Goal: Communication & Community: Answer question/provide support

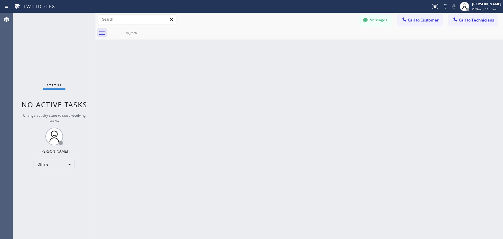
drag, startPoint x: 368, startPoint y: 20, endPoint x: 364, endPoint y: 22, distance: 4.4
click at [368, 20] on div at bounding box center [365, 20] width 7 height 7
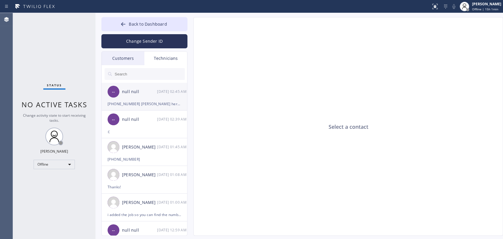
click at [132, 102] on div "[PHONE_NUMBER] [PERSON_NAME] here is his number" at bounding box center [145, 103] width 74 height 7
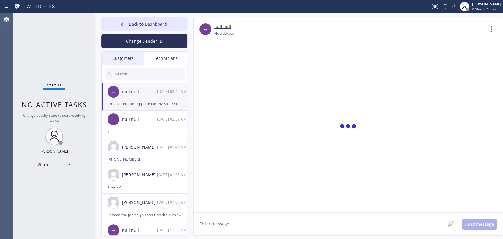
scroll to position [2533, 0]
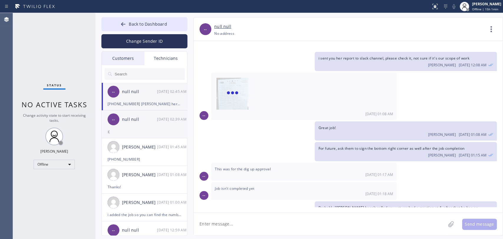
click at [130, 124] on div "-- null null [DATE] 02:39 AM" at bounding box center [145, 120] width 86 height 18
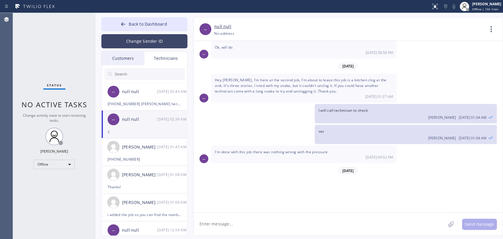
scroll to position [12216, 0]
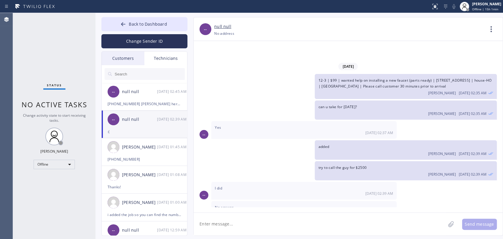
click at [123, 60] on div "Customers" at bounding box center [123, 59] width 43 height 14
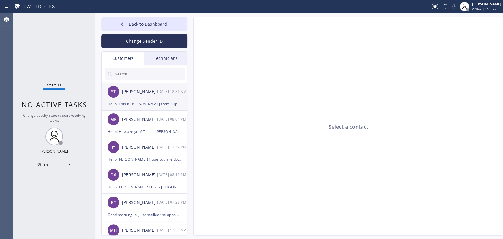
click at [134, 90] on div "[PERSON_NAME]" at bounding box center [139, 91] width 35 height 7
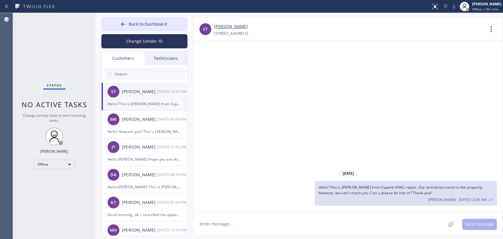
click at [159, 59] on div "Technicians" at bounding box center [165, 59] width 43 height 14
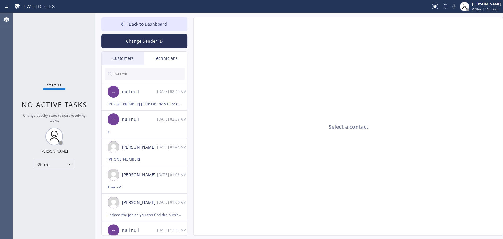
click at [134, 56] on div "Customers" at bounding box center [123, 59] width 43 height 14
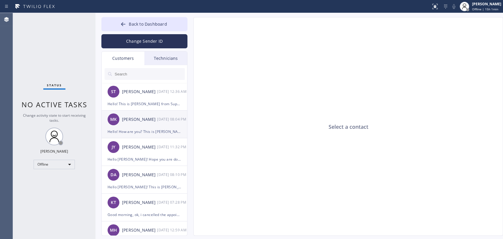
click at [135, 113] on div "[PERSON_NAME] [DATE] 08:04 PM" at bounding box center [145, 120] width 86 height 18
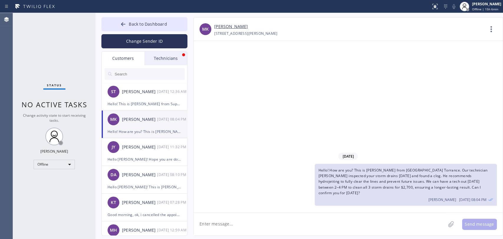
click at [163, 57] on div "Technicians" at bounding box center [165, 59] width 43 height 14
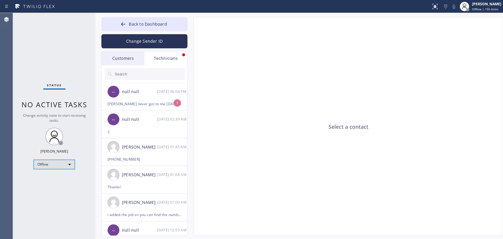
click at [55, 160] on div "Offline" at bounding box center [54, 164] width 41 height 9
click at [53, 177] on li "Available" at bounding box center [54, 179] width 40 height 7
click at [158, 98] on div "-- null null [DATE] 06:04 PM" at bounding box center [145, 92] width 86 height 18
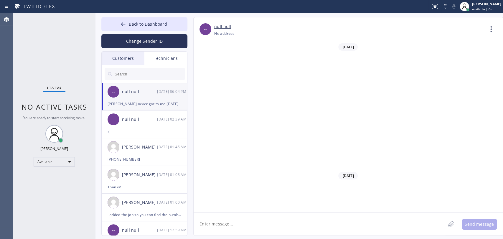
scroll to position [2558, 0]
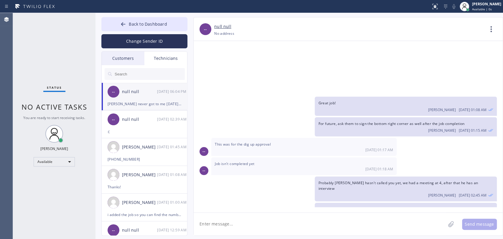
drag, startPoint x: 292, startPoint y: 187, endPoint x: 326, endPoint y: 191, distance: 33.8
click at [324, 227] on span "[PERSON_NAME] never got to me [DATE] and I need to make sure I get paid this we…" at bounding box center [302, 232] width 174 height 11
click at [329, 227] on span "[PERSON_NAME] never got to me [DATE] and I need to make sure I get paid this we…" at bounding box center [302, 232] width 174 height 11
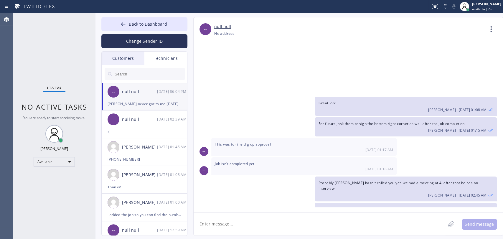
click at [324, 227] on span "[PERSON_NAME] never got to me [DATE] and I need to make sure I get paid this we…" at bounding box center [302, 232] width 174 height 11
drag, startPoint x: 306, startPoint y: 217, endPoint x: 255, endPoint y: 209, distance: 51.7
click at [306, 217] on textarea at bounding box center [320, 224] width 252 height 23
drag, startPoint x: 391, startPoint y: 142, endPoint x: 339, endPoint y: 151, distance: 53.1
click at [339, 177] on div "Probably [PERSON_NAME] hasn't called you yet, we had a meeting at 4, after that…" at bounding box center [406, 189] width 182 height 25
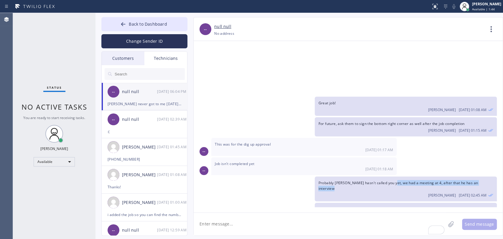
click at [339, 191] on div "[PERSON_NAME] [DATE] 02:45 AM" at bounding box center [405, 194] width 175 height 6
click at [337, 180] on span "Probably [PERSON_NAME] hasn't called you yet, we had a meeting at 4, after that…" at bounding box center [398, 185] width 160 height 11
click at [364, 191] on div "[PERSON_NAME] [DATE] 02:45 AM" at bounding box center [405, 194] width 175 height 6
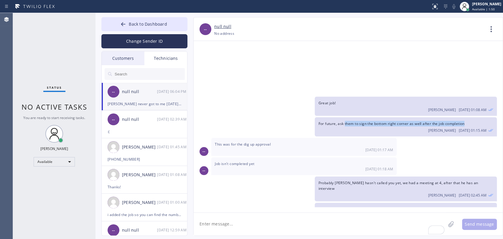
drag, startPoint x: 372, startPoint y: 99, endPoint x: 345, endPoint y: 88, distance: 28.8
click at [345, 117] on div "For future, ask them to sign the bottom right corner as well after the job comp…" at bounding box center [406, 126] width 182 height 19
click at [345, 121] on span "For future, ask them to sign the bottom right corner as well after the job comp…" at bounding box center [391, 123] width 146 height 5
drag, startPoint x: 345, startPoint y: 88, endPoint x: 323, endPoint y: 150, distance: 65.4
click at [339, 117] on div "For future, ask them to sign the bottom right corner as well after the job comp…" at bounding box center [406, 126] width 182 height 19
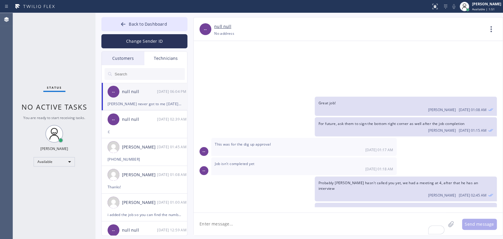
click at [334, 207] on span "[PHONE_NUMBER] [PERSON_NAME] here is his number" at bounding box center [366, 209] width 97 height 5
click at [335, 212] on div "[PERSON_NAME] [DATE] 02:45 AM" at bounding box center [405, 215] width 175 height 6
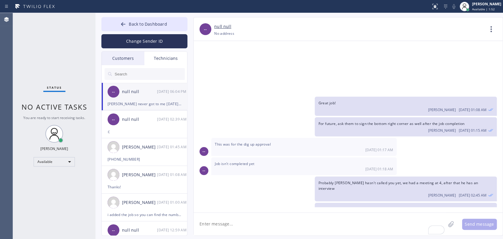
drag, startPoint x: 345, startPoint y: 180, endPoint x: 369, endPoint y: 197, distance: 29.8
click at [369, 197] on div "[DATE] Hello [PERSON_NAME]! This is [PERSON_NAME]. got 1 job booked for [DATE] …" at bounding box center [348, 124] width 309 height 166
click at [369, 238] on span "[DATE] 06:04 PM" at bounding box center [379, 240] width 27 height 5
drag, startPoint x: 219, startPoint y: 187, endPoint x: 302, endPoint y: 194, distance: 82.9
click at [302, 223] on div "[PERSON_NAME] never got to me [DATE] and I need to make sure I get paid this we…" at bounding box center [303, 234] width 185 height 23
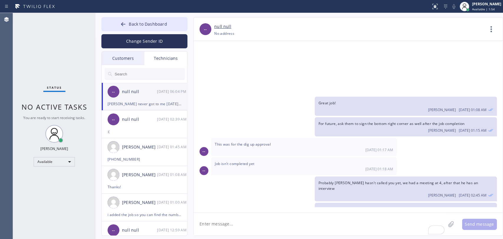
click at [302, 223] on div "[PERSON_NAME] never got to me [DATE] and I need to make sure I get paid this we…" at bounding box center [303, 234] width 185 height 23
click at [218, 227] on textarea "To enrich screen reader interactions, please activate Accessibility in Grammarl…" at bounding box center [320, 224] width 252 height 23
type textarea "Good [PERSON_NAME], i just reminded him"
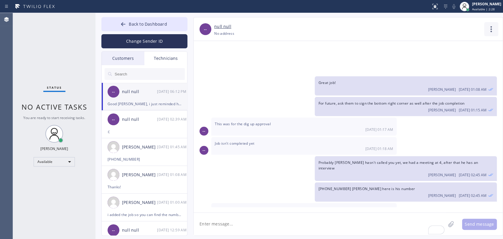
click at [496, 26] on icon at bounding box center [491, 29] width 14 height 14
drag, startPoint x: 434, startPoint y: 57, endPoint x: 434, endPoint y: 45, distance: 11.5
click at [434, 45] on ul "Contact Full Information Call to Technician" at bounding box center [455, 52] width 85 height 30
click at [434, 45] on li "Contact Full Information" at bounding box center [455, 44] width 85 height 15
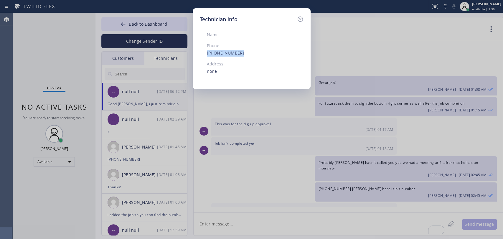
drag, startPoint x: 245, startPoint y: 55, endPoint x: 187, endPoint y: 53, distance: 58.7
click at [188, 53] on div "Technician info Name Phone [PHONE_NUMBER] Address none" at bounding box center [251, 119] width 503 height 239
copy link "[PHONE_NUMBER]"
drag, startPoint x: 320, startPoint y: 163, endPoint x: 310, endPoint y: 154, distance: 13.3
click at [320, 163] on div "Technician info Name Phone [PHONE_NUMBER] Address none" at bounding box center [251, 119] width 503 height 239
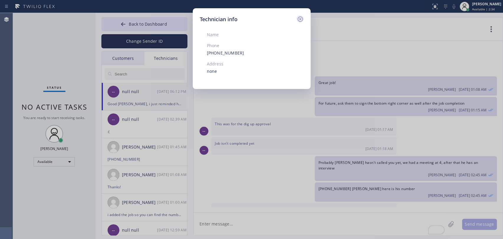
click at [303, 19] on icon at bounding box center [300, 19] width 7 height 7
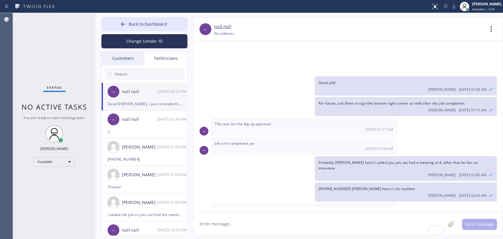
click at [369, 101] on span "For future, ask them to sign the bottom right corner as well after the job comp…" at bounding box center [391, 103] width 146 height 5
click at [366, 101] on span "For future, ask them to sign the bottom right corner as well after the job comp…" at bounding box center [391, 103] width 146 height 5
click at [365, 101] on span "For future, ask them to sign the bottom right corner as well after the job comp…" at bounding box center [391, 103] width 146 height 5
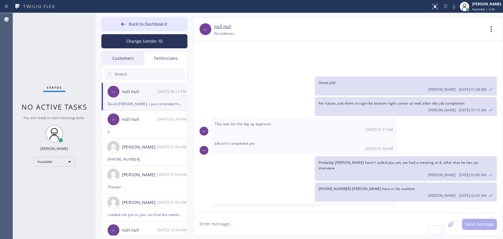
click at [239, 118] on div "This was for the dig up approval [DATE] 01:17 AM" at bounding box center [303, 127] width 185 height 18
click at [240, 118] on div "This was for the dig up approval [DATE] 01:17 AM" at bounding box center [303, 127] width 185 height 18
click at [240, 121] on span "This was for the dig up approval" at bounding box center [243, 123] width 56 height 5
drag, startPoint x: 231, startPoint y: 91, endPoint x: 265, endPoint y: 89, distance: 34.0
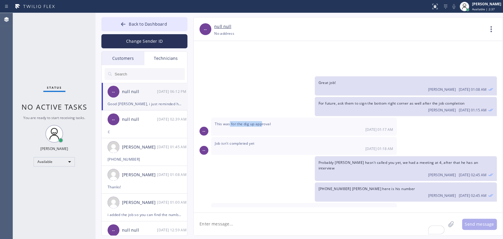
click at [265, 121] on span "This was for the dig up approval" at bounding box center [243, 123] width 56 height 5
click at [266, 121] on span "This was for the dig up approval" at bounding box center [243, 123] width 56 height 5
click at [252, 121] on span "This was for the dig up approval" at bounding box center [243, 123] width 56 height 5
drag, startPoint x: 252, startPoint y: 90, endPoint x: 244, endPoint y: 90, distance: 7.7
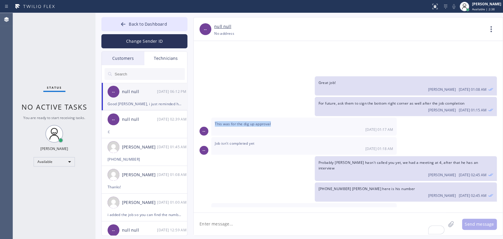
click at [251, 121] on span "This was for the dig up approval" at bounding box center [243, 123] width 56 height 5
click at [244, 121] on span "This was for the dig up approval" at bounding box center [243, 123] width 56 height 5
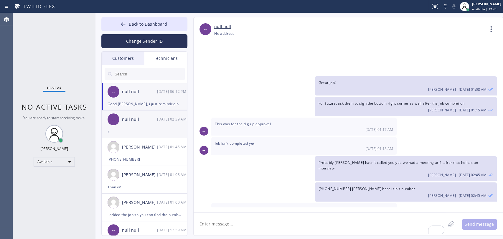
click at [128, 121] on div "null null" at bounding box center [139, 119] width 35 height 7
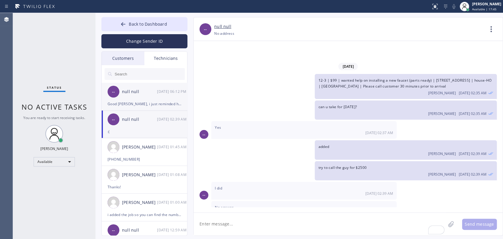
click at [130, 96] on div "-- null null [DATE] 06:12 PM" at bounding box center [145, 92] width 86 height 18
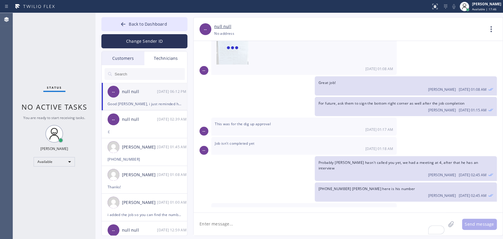
click at [245, 225] on textarea "To enrich screen reader interactions, please activate Accessibility in Grammarl…" at bounding box center [320, 224] width 252 height 23
click at [244, 224] on textarea "To enrich screen reader interactions, please activate Accessibility in Grammarl…" at bounding box center [320, 224] width 252 height 23
click at [135, 21] on span "Back to Dashboard" at bounding box center [148, 24] width 38 height 6
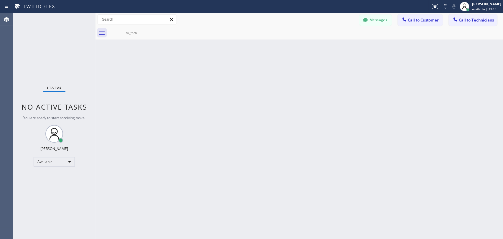
drag, startPoint x: 470, startPoint y: 24, endPoint x: 450, endPoint y: 24, distance: 19.7
click at [469, 24] on button "Call to Technicians" at bounding box center [473, 19] width 49 height 11
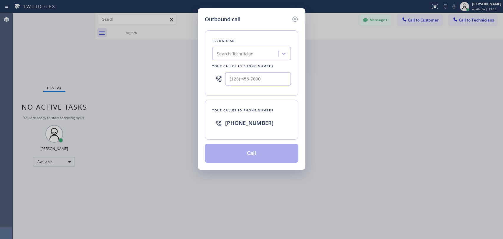
click at [240, 59] on div "Search Technician" at bounding box center [251, 53] width 79 height 13
type input "[PERSON_NAME]"
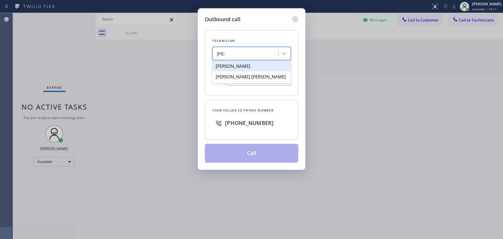
click at [234, 65] on div "[PERSON_NAME]" at bounding box center [251, 66] width 79 height 11
type input "[PHONE_NUMBER]"
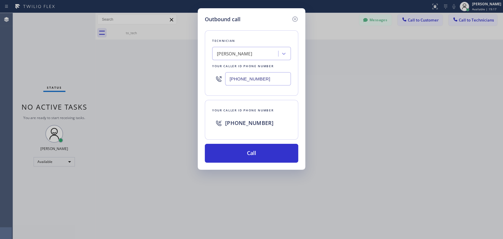
click at [234, 165] on div "Outbound call Technician [PERSON_NAME] Your caller id phone number [PHONE_NUMBE…" at bounding box center [252, 88] width 108 height 161
click at [233, 161] on button "Call" at bounding box center [251, 153] width 93 height 19
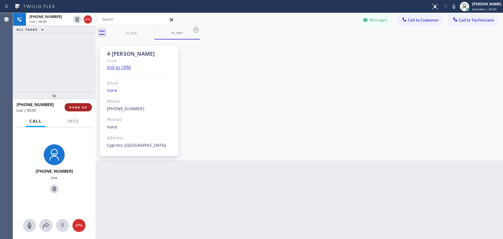
click at [78, 103] on button "HANG UP" at bounding box center [78, 107] width 27 height 8
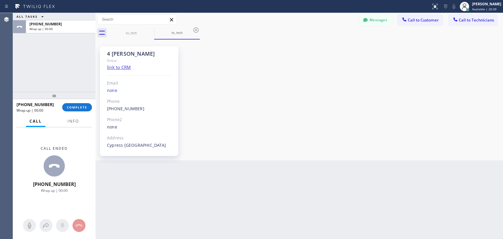
click at [80, 102] on div "[PHONE_NUMBER] Wrap up | 00:00 COMPLETE" at bounding box center [54, 107] width 75 height 15
click at [78, 104] on div "[PHONE_NUMBER] Wrap up | 00:00 COMPLETE" at bounding box center [54, 107] width 75 height 15
click at [78, 105] on button "COMPLETE" at bounding box center [77, 107] width 30 height 8
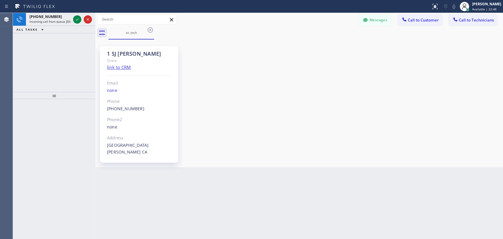
drag, startPoint x: 48, startPoint y: 16, endPoint x: 53, endPoint y: 59, distance: 42.8
click at [48, 16] on span "[PHONE_NUMBER]" at bounding box center [45, 16] width 32 height 5
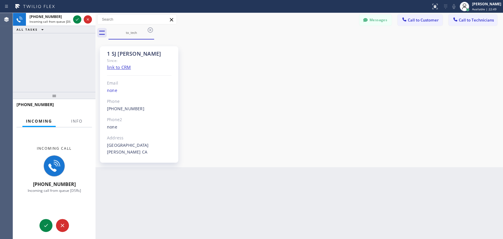
drag, startPoint x: 60, startPoint y: 135, endPoint x: 63, endPoint y: 134, distance: 3.1
click at [63, 134] on div "Incoming call [PHONE_NUMBER] Incoming call from queue [DSRs]" at bounding box center [54, 169] width 83 height 85
click at [68, 127] on div at bounding box center [76, 126] width 19 height 1
click at [70, 123] on button "Info" at bounding box center [76, 121] width 19 height 11
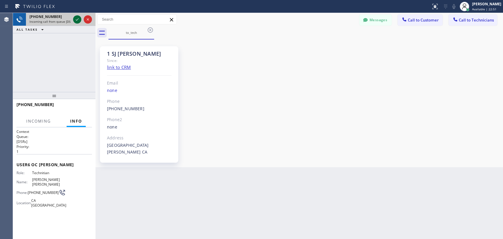
click at [77, 20] on icon at bounding box center [77, 19] width 3 height 2
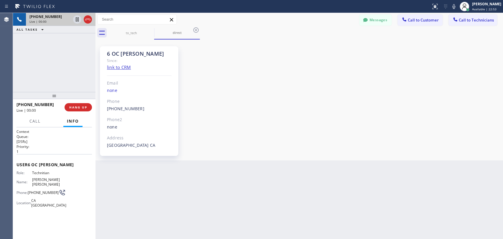
scroll to position [2578, 0]
click at [118, 58] on div "Since:" at bounding box center [139, 60] width 65 height 7
drag, startPoint x: 118, startPoint y: 58, endPoint x: 117, endPoint y: 53, distance: 4.8
click at [118, 58] on div "Since:" at bounding box center [139, 60] width 65 height 7
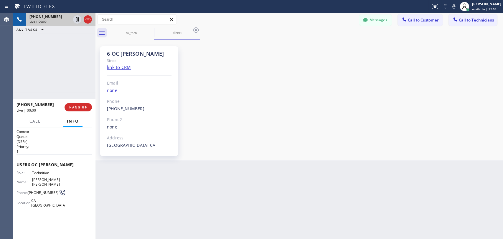
click at [117, 53] on div "6 OC [PERSON_NAME]" at bounding box center [139, 53] width 65 height 7
click at [116, 53] on div "6 OC [PERSON_NAME]" at bounding box center [139, 53] width 65 height 7
drag, startPoint x: 109, startPoint y: 57, endPoint x: 143, endPoint y: 57, distance: 33.9
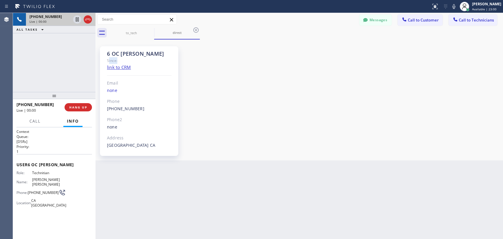
click at [143, 57] on div "Since:" at bounding box center [139, 60] width 65 height 7
drag, startPoint x: 110, startPoint y: 53, endPoint x: 101, endPoint y: 50, distance: 9.5
click at [101, 50] on div "6 OC [PERSON_NAME] Since: link to CRM Email none Phone [PHONE_NUMBER] Outbound …" at bounding box center [139, 101] width 78 height 110
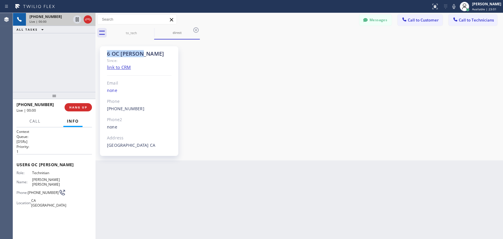
drag, startPoint x: 101, startPoint y: 50, endPoint x: 132, endPoint y: 57, distance: 31.6
click at [132, 57] on div "6 OC [PERSON_NAME] Since: link to CRM Email none Phone [PHONE_NUMBER] Outbound …" at bounding box center [139, 101] width 78 height 110
click at [125, 54] on div "6 OC [PERSON_NAME]" at bounding box center [139, 53] width 65 height 7
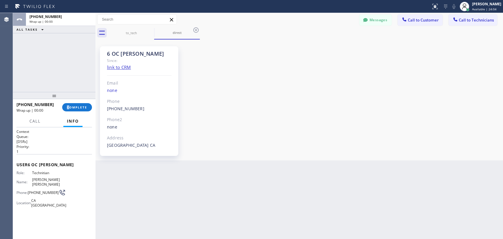
click at [70, 114] on div "[PHONE_NUMBER] Wrap up | 00:00 COMPLETE" at bounding box center [54, 107] width 83 height 17
click at [70, 114] on div "[PHONE_NUMBER] Wrap up | 00:00 COMPLETE" at bounding box center [54, 107] width 75 height 15
click at [71, 111] on button "COMPLETE" at bounding box center [77, 107] width 30 height 8
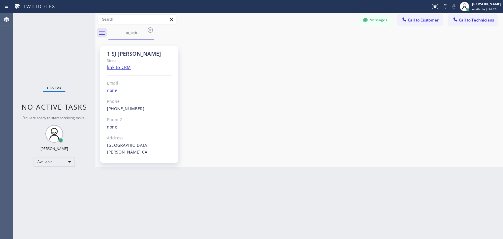
click at [493, 20] on span "Call to Technicians" at bounding box center [476, 19] width 35 height 5
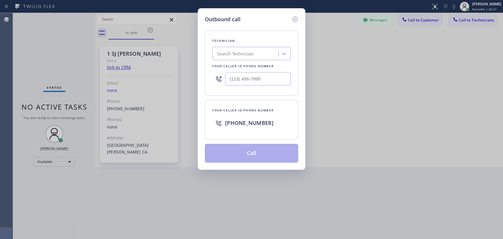
click at [226, 51] on div "Search Technician" at bounding box center [235, 53] width 37 height 7
type input "[PERSON_NAME]"
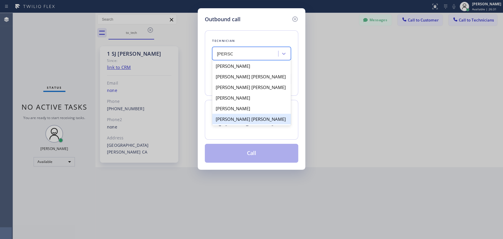
click at [241, 121] on div "[PERSON_NAME] [PERSON_NAME]" at bounding box center [251, 119] width 79 height 11
type input "[PHONE_NUMBER]"
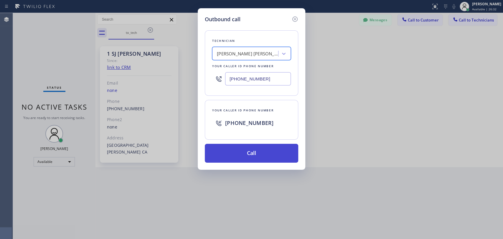
click at [238, 144] on button "Call" at bounding box center [251, 153] width 93 height 19
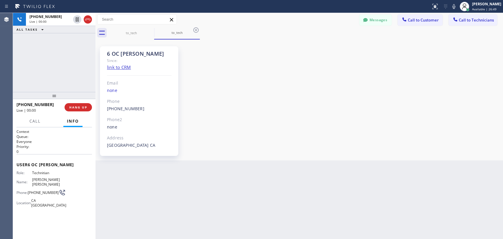
scroll to position [2578, 0]
click at [75, 104] on button "HANG UP" at bounding box center [78, 107] width 27 height 8
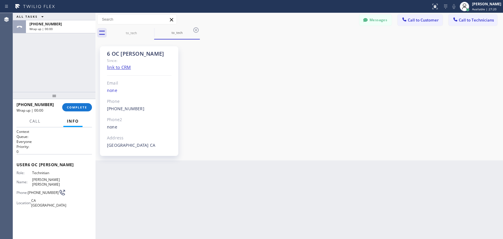
drag, startPoint x: 75, startPoint y: 105, endPoint x: 52, endPoint y: 47, distance: 61.9
click at [75, 105] on button "COMPLETE" at bounding box center [77, 107] width 30 height 8
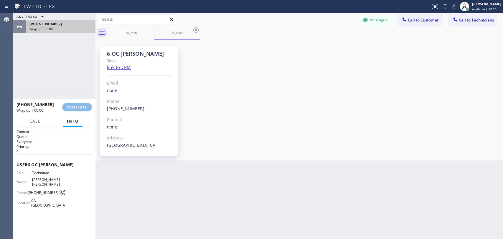
click at [48, 27] on span "Wrap up | 00:00" at bounding box center [40, 29] width 23 height 4
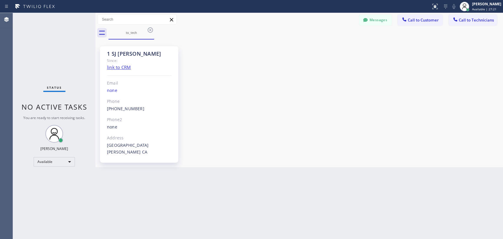
click at [51, 56] on div "Status No active tasks You are ready to start receiving tasks. [PERSON_NAME] Av…" at bounding box center [54, 126] width 83 height 226
click at [304, 75] on div "1 SJ [PERSON_NAME] Since: link to CRM Email none Phone [PHONE_NUMBER] Outbound …" at bounding box center [299, 103] width 405 height 125
click at [358, 148] on div "1 SJ [PERSON_NAME] Since: link to CRM Email none Phone [PHONE_NUMBER] Outbound …" at bounding box center [299, 103] width 405 height 125
drag, startPoint x: 450, startPoint y: 23, endPoint x: 407, endPoint y: 32, distance: 44.3
click at [451, 23] on button "Call to Technicians" at bounding box center [473, 19] width 49 height 11
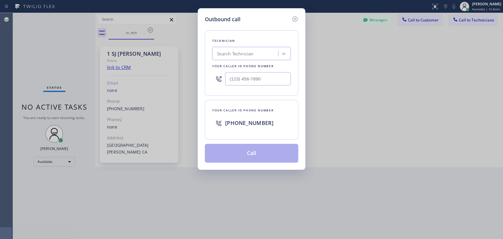
click at [271, 56] on div "Search Technician" at bounding box center [246, 54] width 64 height 10
type input "[PERSON_NAME]"
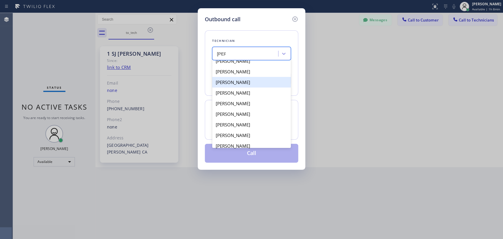
scroll to position [10, 0]
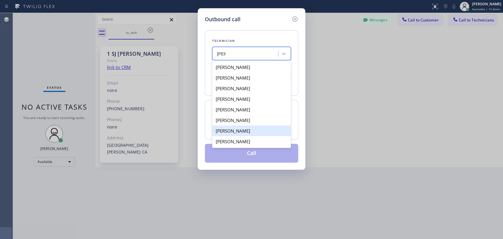
click at [240, 133] on div "[PERSON_NAME]" at bounding box center [251, 131] width 79 height 11
type input "[PHONE_NUMBER]"
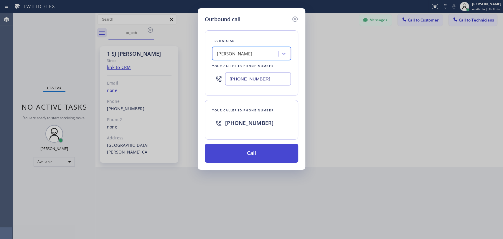
click at [237, 149] on button "Call" at bounding box center [251, 153] width 93 height 19
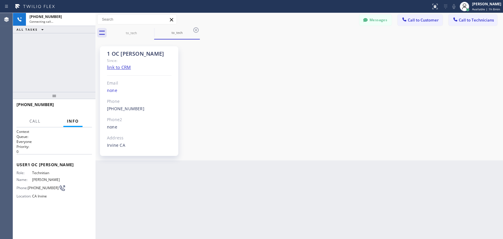
scroll to position [80, 0]
drag, startPoint x: 77, startPoint y: 106, endPoint x: 49, endPoint y: 3, distance: 107.2
click at [77, 107] on span "HANG UP" at bounding box center [78, 107] width 18 height 4
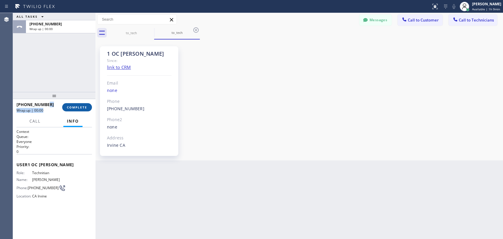
drag, startPoint x: 61, startPoint y: 108, endPoint x: 66, endPoint y: 107, distance: 5.0
click at [66, 107] on div "[PHONE_NUMBER] Wrap up | 00:00 COMPLETE" at bounding box center [54, 107] width 75 height 15
click at [66, 107] on button "COMPLETE" at bounding box center [77, 107] width 30 height 8
click at [72, 79] on div "ALL TASKS ALL TASKS ACTIVE TASKS TASKS IN WRAP UP [PHONE_NUMBER] Wrap up | 00:00" at bounding box center [54, 52] width 83 height 79
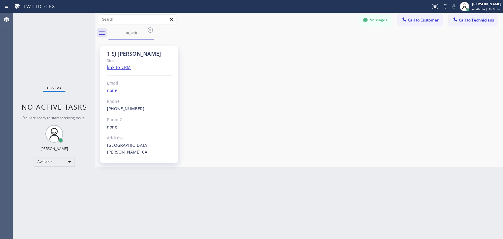
click at [362, 129] on div "1 SJ [PERSON_NAME] Since: link to CRM Email none Phone [PHONE_NUMBER] Outbound …" at bounding box center [299, 103] width 405 height 125
click at [461, 18] on span "Call to Technicians" at bounding box center [476, 19] width 35 height 5
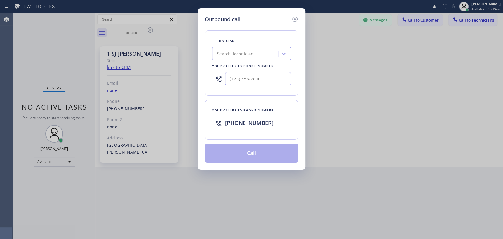
click at [259, 59] on div "Search Technician" at bounding box center [251, 53] width 79 height 13
type input "[PERSON_NAME]"
click at [255, 63] on div "[PERSON_NAME]" at bounding box center [251, 66] width 79 height 11
type input "[PHONE_NUMBER]"
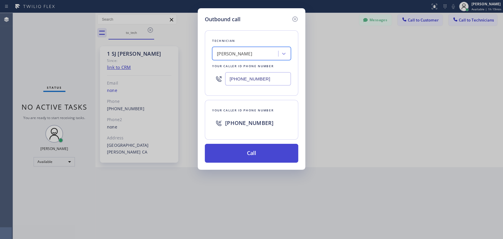
click at [247, 149] on button "Call" at bounding box center [251, 153] width 93 height 19
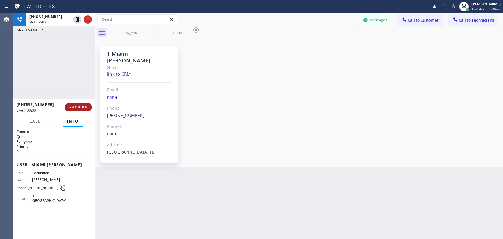
click at [80, 107] on span "HANG UP" at bounding box center [78, 107] width 18 height 4
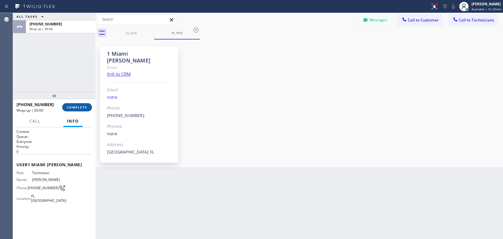
click at [80, 107] on span "COMPLETE" at bounding box center [77, 107] width 20 height 4
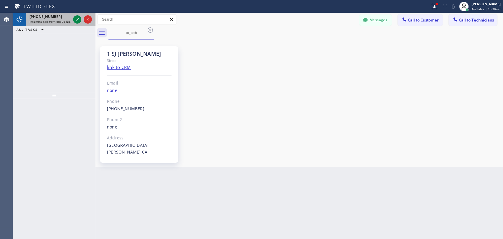
click at [45, 21] on span "Incoming call from queue [DSRs]" at bounding box center [51, 21] width 45 height 4
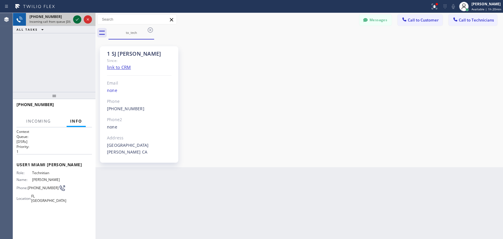
click at [77, 17] on icon at bounding box center [77, 19] width 7 height 7
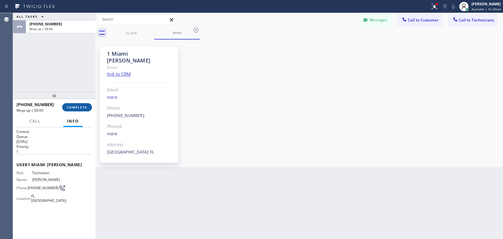
click at [83, 110] on button "COMPLETE" at bounding box center [77, 107] width 30 height 8
click at [0, 0] on div "1 SJ [PERSON_NAME] Since: link to CRM Email none Phone [PHONE_NUMBER] Outbound …" at bounding box center [0, 0] width 0 height 0
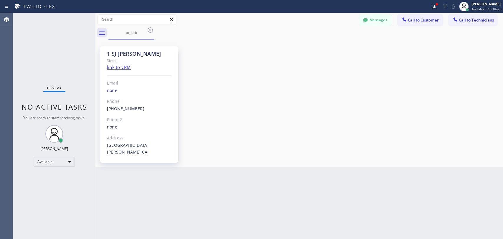
click at [453, 28] on div "to_tech" at bounding box center [305, 32] width 395 height 13
click at [455, 24] on button "Call to Technicians" at bounding box center [473, 19] width 49 height 11
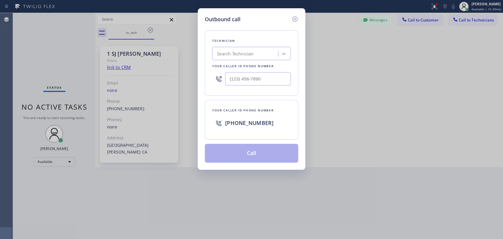
click at [266, 52] on div "Search Technician" at bounding box center [246, 54] width 64 height 10
type input "[PERSON_NAME]"
click at [232, 62] on div "Technician option [PERSON_NAME], selected. 1 result available. Select is focuse…" at bounding box center [251, 62] width 93 height 65
click at [233, 56] on div "[PERSON_NAME]" at bounding box center [234, 53] width 35 height 7
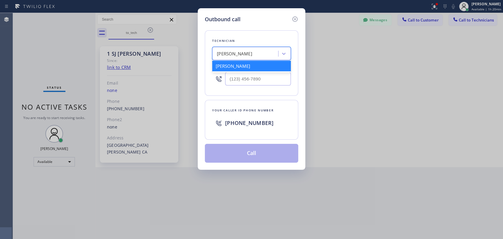
click at [231, 66] on div "[PERSON_NAME]" at bounding box center [251, 66] width 79 height 11
type input "[PHONE_NUMBER]"
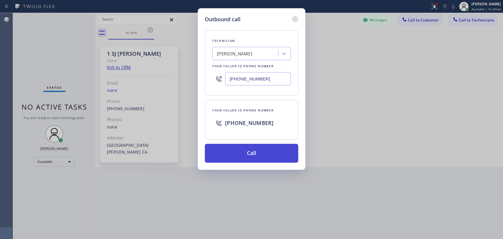
click at [248, 151] on button "Call" at bounding box center [251, 153] width 93 height 19
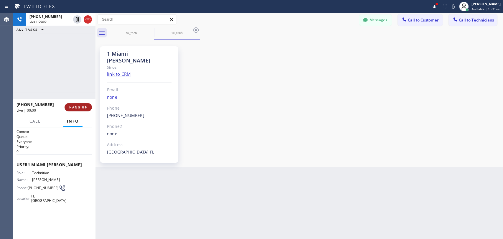
click at [85, 110] on button "HANG UP" at bounding box center [78, 107] width 27 height 8
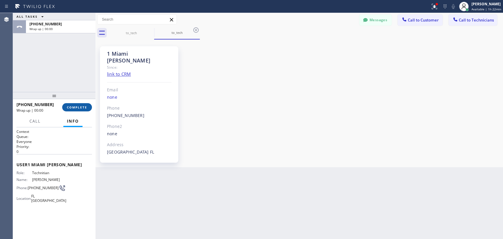
click at [75, 107] on span "COMPLETE" at bounding box center [77, 107] width 20 height 4
click at [75, 102] on div "[PHONE_NUMBER] Wrap up | 00:00 COMPLETE" at bounding box center [54, 107] width 75 height 15
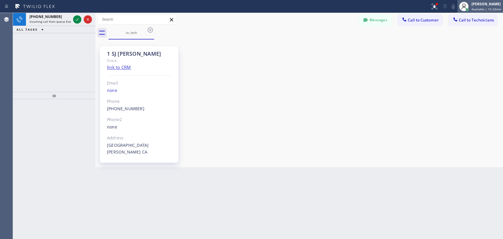
click at [494, 11] on div "[PERSON_NAME] Available | 1h 23min" at bounding box center [480, 6] width 46 height 13
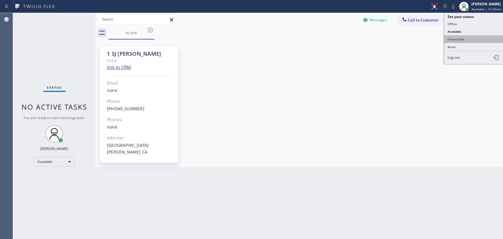
click at [464, 40] on button "Unavailable" at bounding box center [473, 39] width 59 height 8
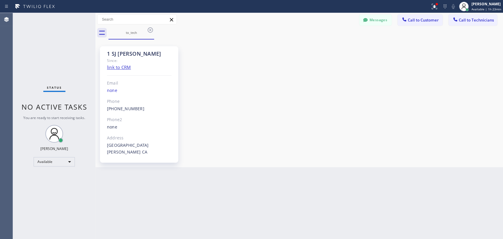
drag, startPoint x: 355, startPoint y: 91, endPoint x: 322, endPoint y: 73, distance: 37.0
click at [355, 91] on div "1 SJ [PERSON_NAME] Since: link to CRM Email none Phone [PHONE_NUMBER] Outbound …" at bounding box center [299, 103] width 405 height 125
click at [464, 17] on button "Call to Technicians" at bounding box center [473, 19] width 49 height 11
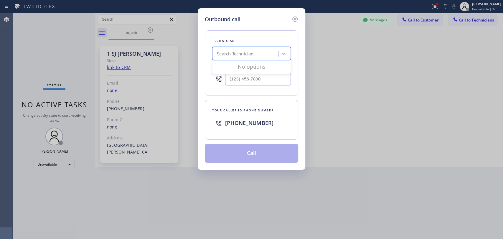
click at [278, 54] on div "Search Technician" at bounding box center [251, 53] width 79 height 13
type input "[PERSON_NAME]"
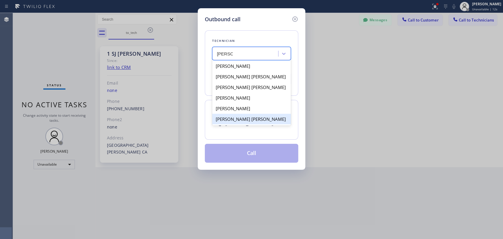
click at [241, 119] on div "[PERSON_NAME] [PERSON_NAME]" at bounding box center [251, 119] width 79 height 11
type input "[PHONE_NUMBER]"
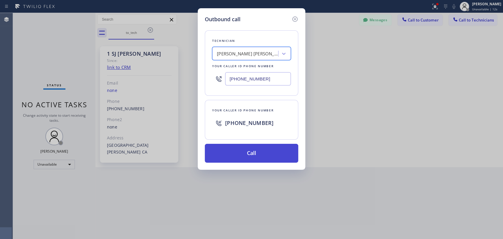
click at [242, 152] on button "Call" at bounding box center [251, 153] width 93 height 19
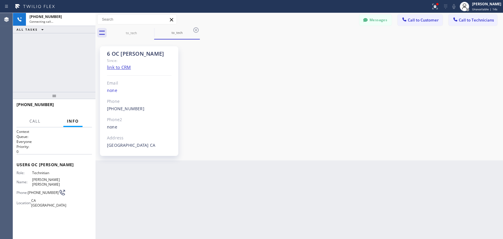
scroll to position [2578, 0]
click at [68, 106] on button "HANG UP" at bounding box center [78, 107] width 27 height 8
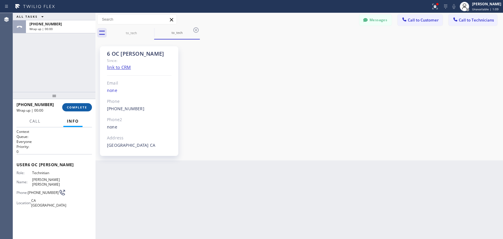
click at [87, 109] on span "COMPLETE" at bounding box center [77, 107] width 20 height 4
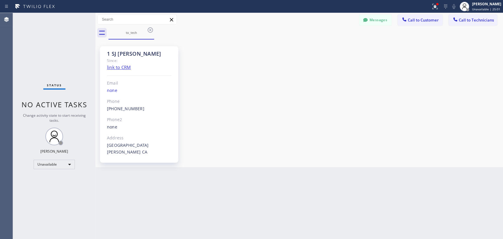
click at [43, 168] on div "Status No active tasks Change activity state to start receiving tasks. [PERSON_…" at bounding box center [54, 126] width 83 height 226
click at [45, 166] on div "Unavailable" at bounding box center [54, 164] width 41 height 9
click at [44, 180] on li "Available" at bounding box center [54, 179] width 40 height 7
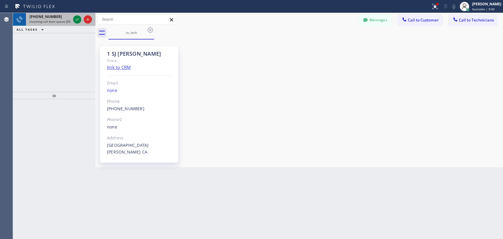
click at [42, 19] on span "Incoming call from queue [DSRs]" at bounding box center [51, 21] width 45 height 4
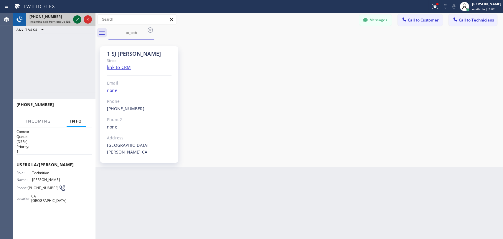
click at [76, 21] on icon at bounding box center [77, 19] width 7 height 7
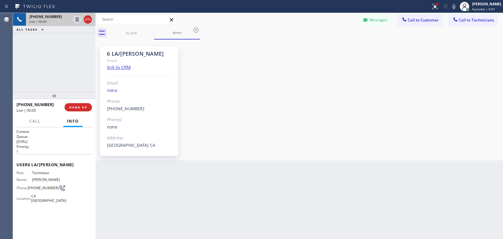
scroll to position [32746, 0]
click at [360, 21] on button "Messages" at bounding box center [375, 19] width 32 height 11
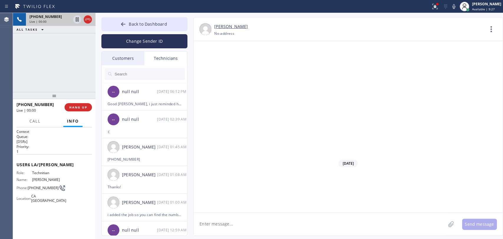
click at [111, 52] on div "Customers" at bounding box center [123, 59] width 43 height 14
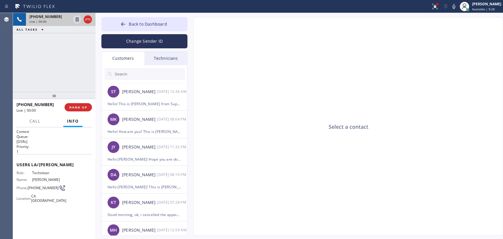
click at [151, 56] on div "Technicians" at bounding box center [165, 59] width 43 height 14
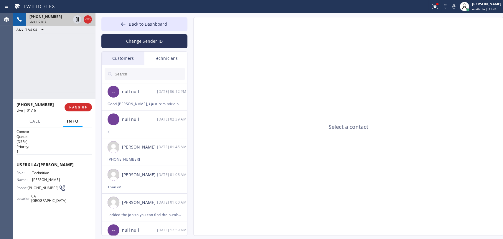
click at [371, 132] on div "Select a contact" at bounding box center [349, 126] width 310 height 219
click at [370, 132] on div "Select a contact" at bounding box center [349, 126] width 310 height 219
click at [365, 128] on div "Select a contact" at bounding box center [349, 126] width 310 height 219
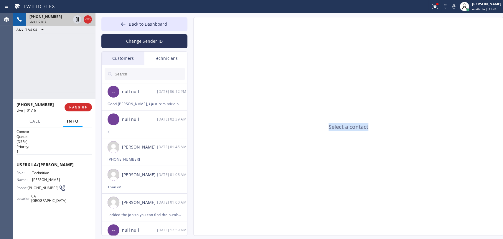
click at [365, 128] on div "Select a contact" at bounding box center [349, 126] width 310 height 219
click at [357, 126] on div "Select a contact" at bounding box center [349, 126] width 310 height 219
drag, startPoint x: 57, startPoint y: 91, endPoint x: 57, endPoint y: 98, distance: 7.1
click at [57, 98] on div at bounding box center [54, 95] width 83 height 7
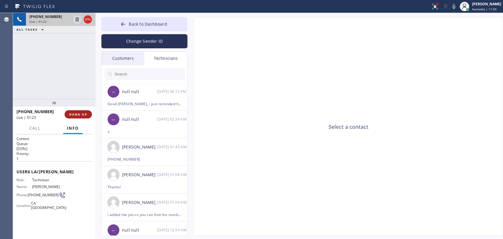
click at [73, 113] on span "HANG UP" at bounding box center [78, 114] width 18 height 4
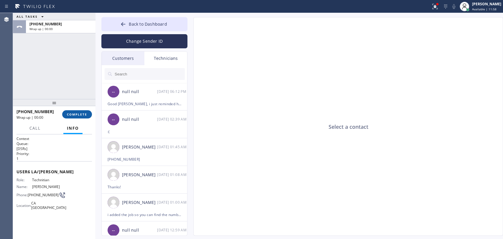
click at [69, 112] on div "[PHONE_NUMBER] Wrap up | 00:00 COMPLETE" at bounding box center [54, 114] width 75 height 15
click at [70, 112] on button "COMPLETE" at bounding box center [77, 114] width 30 height 8
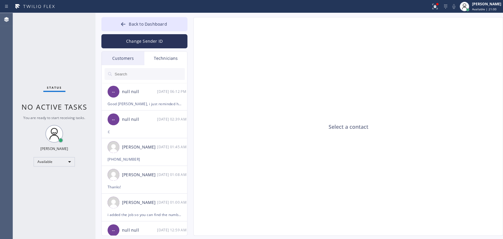
click at [383, 111] on div "Select a contact" at bounding box center [349, 126] width 310 height 219
click at [403, 149] on div "Select a contact" at bounding box center [349, 126] width 310 height 219
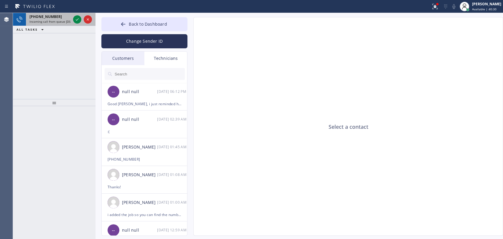
click at [53, 13] on div "[PHONE_NUMBER] Incoming call from queue [DSRs]" at bounding box center [49, 19] width 46 height 13
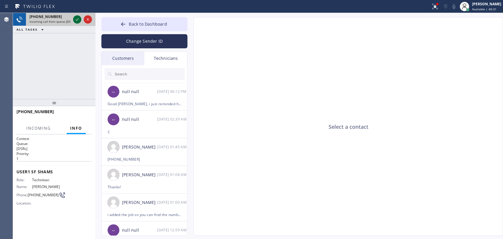
click at [77, 21] on icon at bounding box center [77, 19] width 7 height 7
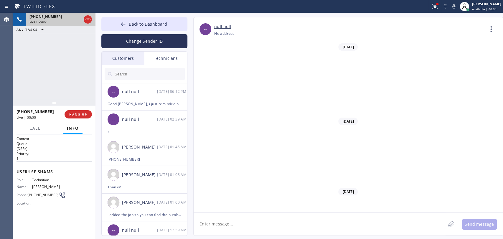
scroll to position [674, 0]
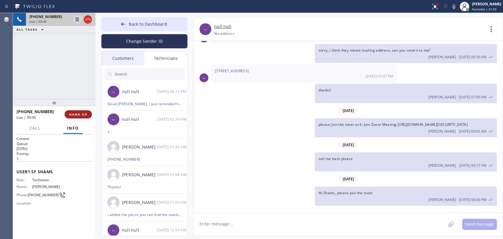
click at [78, 110] on div "[PHONE_NUMBER] Live | 00:00 HANG UP" at bounding box center [54, 114] width 75 height 15
click at [78, 110] on button "HANG UP" at bounding box center [78, 114] width 27 height 8
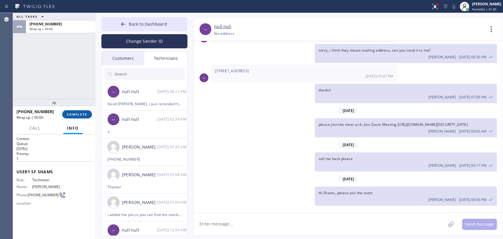
click at [75, 114] on span "COMPLETE" at bounding box center [77, 114] width 20 height 4
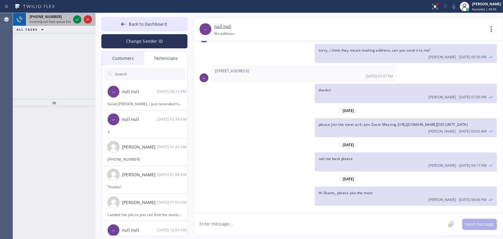
click at [40, 15] on span "[PHONE_NUMBER]" at bounding box center [45, 16] width 32 height 5
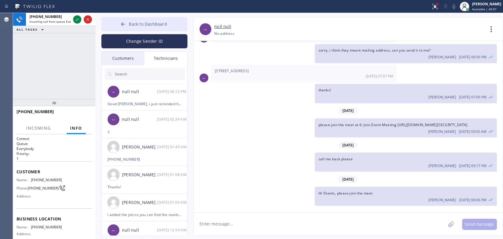
click at [145, 23] on span "Back to Dashboard" at bounding box center [148, 24] width 38 height 6
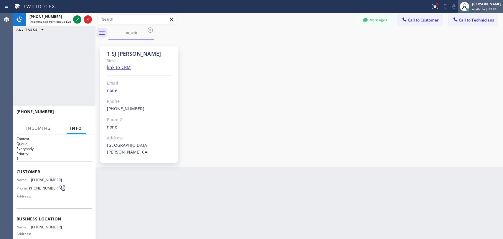
click at [462, 3] on icon at bounding box center [464, 6] width 7 height 7
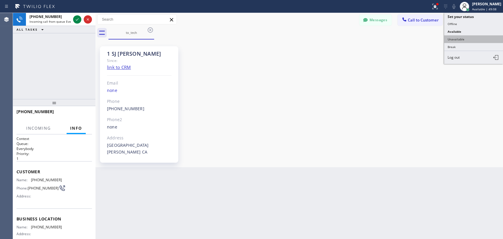
click at [456, 41] on button "Unavailable" at bounding box center [473, 39] width 59 height 8
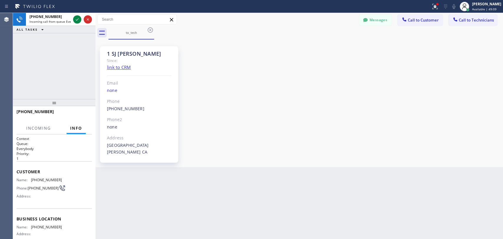
drag, startPoint x: 365, startPoint y: 83, endPoint x: 332, endPoint y: 86, distance: 34.0
click at [359, 85] on div "1 SJ [PERSON_NAME] Since: link to CRM Email none Phone [PHONE_NUMBER] Outbound …" at bounding box center [299, 103] width 405 height 125
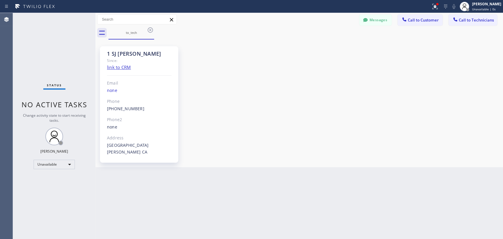
click at [115, 54] on div "1 SJ [PERSON_NAME]" at bounding box center [139, 53] width 65 height 7
click at [115, 52] on div "1 SJ [PERSON_NAME]" at bounding box center [139, 53] width 65 height 7
click at [125, 56] on div "1 SJ [PERSON_NAME]" at bounding box center [139, 53] width 65 height 7
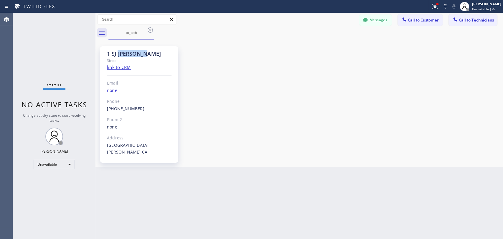
click at [125, 56] on div "1 SJ [PERSON_NAME]" at bounding box center [139, 53] width 65 height 7
drag, startPoint x: 125, startPoint y: 56, endPoint x: 119, endPoint y: 55, distance: 6.5
click at [125, 56] on div "1 SJ [PERSON_NAME]" at bounding box center [139, 53] width 65 height 7
click at [119, 55] on div "1 SJ [PERSON_NAME]" at bounding box center [139, 53] width 65 height 7
drag, startPoint x: 115, startPoint y: 54, endPoint x: 141, endPoint y: 53, distance: 26.2
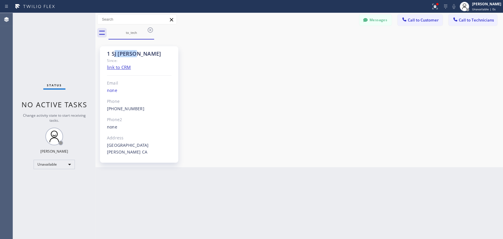
click at [138, 54] on div "1 SJ [PERSON_NAME]" at bounding box center [139, 53] width 65 height 7
click at [144, 53] on div "1 SJ [PERSON_NAME]" at bounding box center [139, 53] width 65 height 7
drag, startPoint x: 144, startPoint y: 53, endPoint x: 110, endPoint y: 52, distance: 33.3
click at [111, 52] on div "1 SJ [PERSON_NAME]" at bounding box center [139, 53] width 65 height 7
click at [110, 52] on div "1 SJ [PERSON_NAME]" at bounding box center [139, 53] width 65 height 7
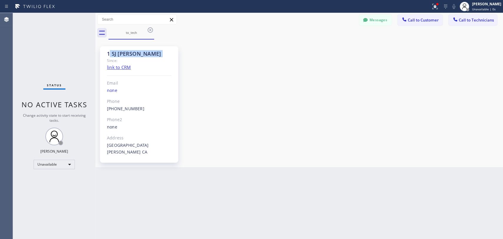
drag, startPoint x: 110, startPoint y: 52, endPoint x: 147, endPoint y: 54, distance: 36.9
click at [147, 54] on div "1 SJ [PERSON_NAME]" at bounding box center [139, 53] width 65 height 7
drag, startPoint x: 147, startPoint y: 54, endPoint x: 100, endPoint y: 54, distance: 46.6
click at [100, 54] on div "1 SJ [PERSON_NAME] Since: link to CRM Email none Phone [PHONE_NUMBER] Outbound …" at bounding box center [139, 104] width 78 height 116
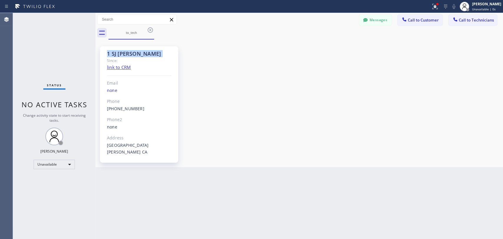
click at [100, 54] on div "1 SJ [PERSON_NAME] Since: link to CRM Email none Phone [PHONE_NUMBER] Outbound …" at bounding box center [139, 104] width 78 height 116
drag, startPoint x: 107, startPoint y: 55, endPoint x: 161, endPoint y: 56, distance: 54.5
click at [161, 56] on div "1 SJ [PERSON_NAME] Since: link to CRM Email none Phone [PHONE_NUMBER] Outbound …" at bounding box center [139, 104] width 78 height 116
drag, startPoint x: 162, startPoint y: 56, endPoint x: 215, endPoint y: 19, distance: 64.5
click at [163, 56] on div "1 SJ [PERSON_NAME]" at bounding box center [139, 53] width 65 height 7
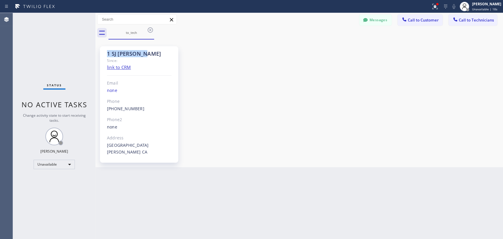
click at [128, 55] on div "1 SJ [PERSON_NAME]" at bounding box center [139, 53] width 65 height 7
click at [151, 28] on icon at bounding box center [150, 29] width 5 height 5
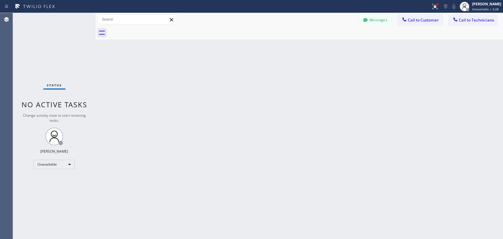
click at [60, 172] on div "Status No active tasks Change activity state to start receiving tasks. [PERSON_…" at bounding box center [54, 126] width 83 height 226
click at [59, 166] on div "Unavailable" at bounding box center [54, 164] width 41 height 9
click at [54, 177] on li "Available" at bounding box center [54, 179] width 40 height 7
click at [211, 162] on div "Back to Dashboard Change Sender ID Customers Technicians ST Shruti Tournatory […" at bounding box center [299, 126] width 408 height 226
click at [274, 95] on div "Back to Dashboard Change Sender ID Customers Technicians ST Shruti Tournatory […" at bounding box center [299, 126] width 408 height 226
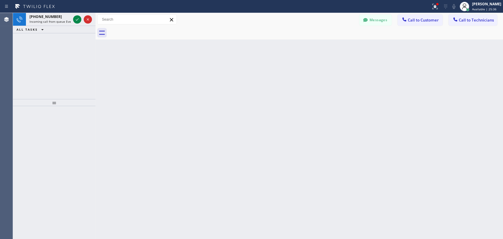
drag, startPoint x: 43, startPoint y: 22, endPoint x: 166, endPoint y: 29, distance: 123.4
click at [43, 22] on span "Incoming call from queue Everybody" at bounding box center [54, 21] width 51 height 4
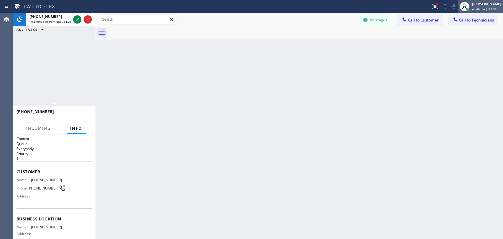
click at [481, 8] on span "Available | 25:37" at bounding box center [484, 9] width 24 height 4
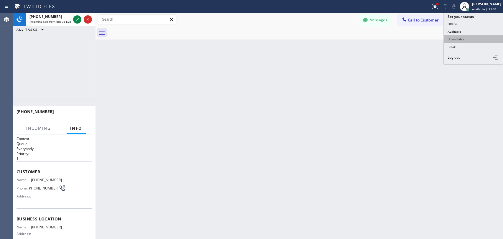
drag, startPoint x: 460, startPoint y: 34, endPoint x: 460, endPoint y: 38, distance: 4.7
click at [460, 38] on ul "Set your status Offline Available Unavailable Break Log out" at bounding box center [473, 38] width 59 height 51
click at [460, 38] on button "Unavailable" at bounding box center [473, 39] width 59 height 8
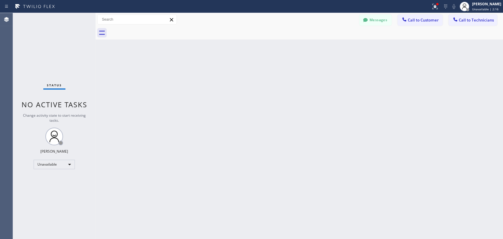
drag, startPoint x: 464, startPoint y: 23, endPoint x: 444, endPoint y: 27, distance: 20.2
click at [464, 22] on button "Call to Technicians" at bounding box center [473, 19] width 49 height 11
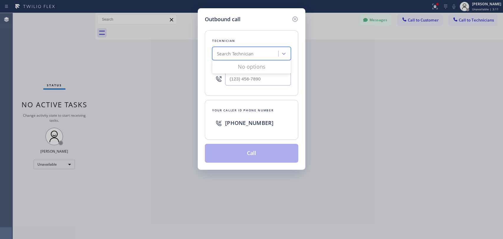
click at [256, 57] on div "Search Technician" at bounding box center [246, 54] width 64 height 10
type input "іум"
click at [255, 57] on div "іум" at bounding box center [240, 54] width 52 height 10
type input "seva"
click at [238, 65] on div "[PERSON_NAME]" at bounding box center [251, 66] width 79 height 11
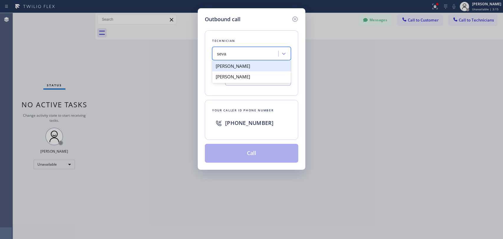
type input "[PHONE_NUMBER]"
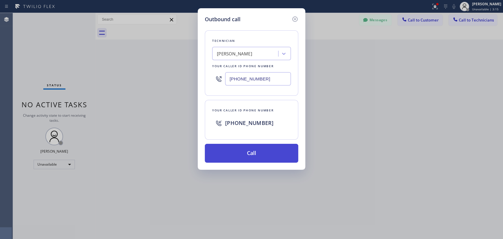
click at [238, 146] on button "Call" at bounding box center [251, 153] width 93 height 19
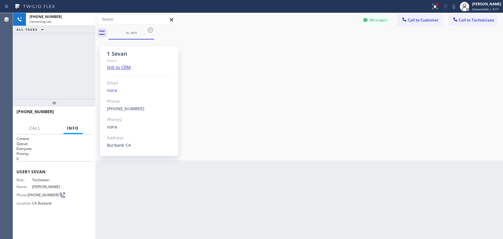
scroll to position [1768, 0]
click at [80, 116] on button "HANG UP" at bounding box center [78, 114] width 27 height 8
click at [80, 116] on span "HANG UP" at bounding box center [78, 114] width 18 height 4
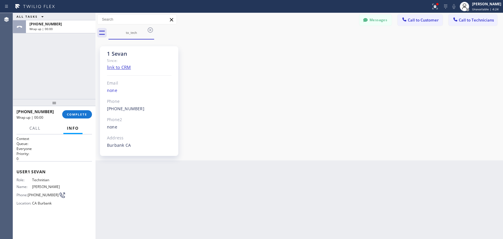
drag, startPoint x: 85, startPoint y: 115, endPoint x: 82, endPoint y: 108, distance: 7.4
click at [85, 115] on span "COMPLETE" at bounding box center [77, 114] width 20 height 4
click at [73, 80] on div "ALL TASKS ALL TASKS ACTIVE TASKS TASKS IN WRAP UP [PHONE_NUMBER] Wrap up | 00:00" at bounding box center [54, 56] width 83 height 86
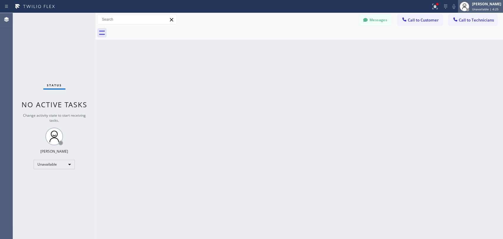
click at [464, 2] on div at bounding box center [464, 6] width 9 height 9
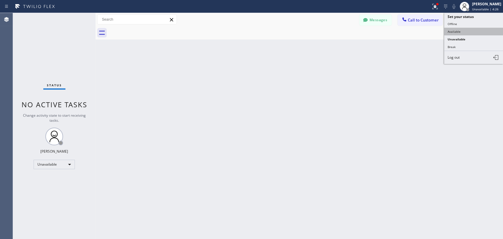
click at [462, 29] on button "Available" at bounding box center [473, 32] width 59 height 8
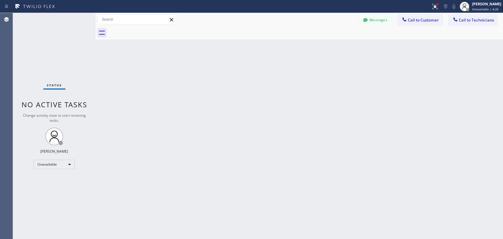
click at [354, 96] on div "Back to Dashboard Change Sender ID Customers Technicians ST Shruti Tournatory […" at bounding box center [299, 126] width 408 height 226
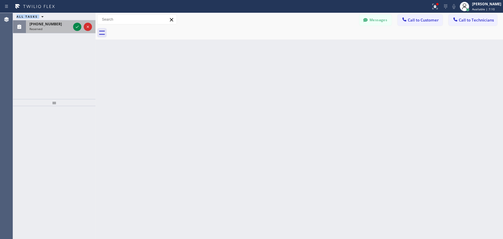
drag, startPoint x: 4, startPoint y: 31, endPoint x: 35, endPoint y: 24, distance: 31.9
click at [35, 24] on div "Agent Desktop ALL TASKS ALL TASKS ACTIVE TASKS TASKS IN WRAP UP [PHONE_NUMBER] …" at bounding box center [251, 126] width 503 height 226
click at [35, 24] on span "[PHONE_NUMBER]" at bounding box center [45, 24] width 32 height 5
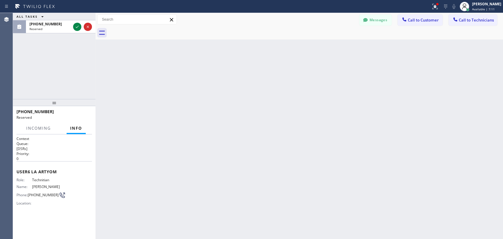
click at [155, 110] on div "Back to Dashboard Change Sender ID Customers Technicians ST Shruti Tournatory […" at bounding box center [299, 126] width 408 height 226
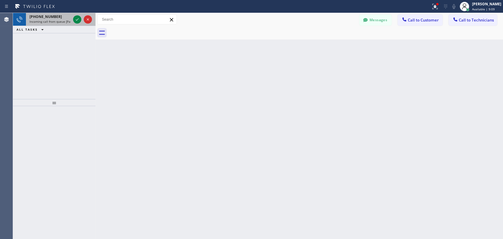
click at [57, 20] on span "Incoming call from queue [PaidCalls] HVAC" at bounding box center [59, 21] width 60 height 4
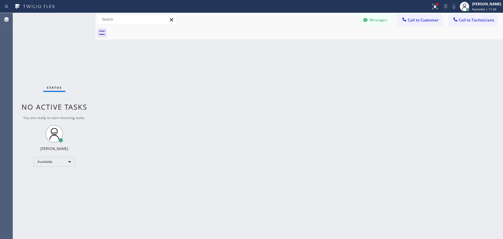
click at [267, 160] on div "Back to Dashboard Change Sender ID Customers Technicians ST Shruti Tournatory […" at bounding box center [299, 126] width 408 height 226
click at [333, 146] on div "Back to Dashboard Change Sender ID Customers Technicians ST Shruti Tournatory […" at bounding box center [299, 126] width 408 height 226
click at [469, 19] on span "Call to Technicians" at bounding box center [476, 19] width 35 height 5
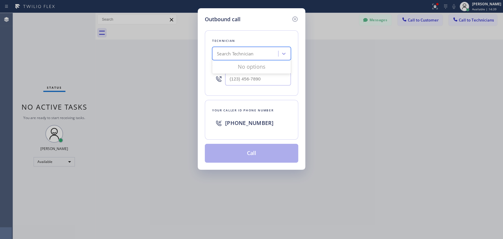
drag, startPoint x: 266, startPoint y: 57, endPoint x: 253, endPoint y: 59, distance: 13.2
click at [253, 59] on div "Search Technician" at bounding box center [251, 53] width 79 height 13
type input "[PERSON_NAME]"
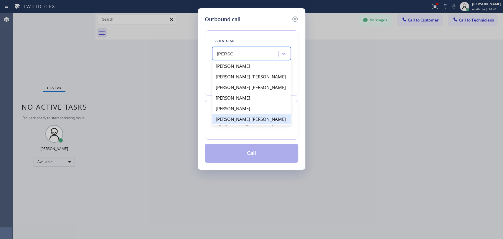
click at [238, 119] on div "[PERSON_NAME] [PERSON_NAME]" at bounding box center [251, 119] width 79 height 11
type input "[PHONE_NUMBER]"
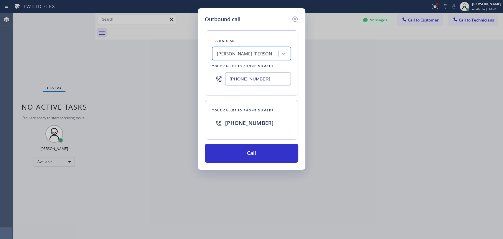
click at [221, 163] on div "Outbound call Technician option [PERSON_NAME] [PERSON_NAME], selected. 6 result…" at bounding box center [252, 88] width 108 height 161
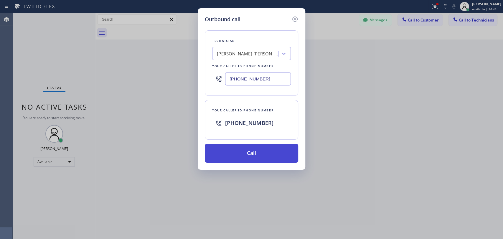
click at [234, 152] on button "Call" at bounding box center [251, 153] width 93 height 19
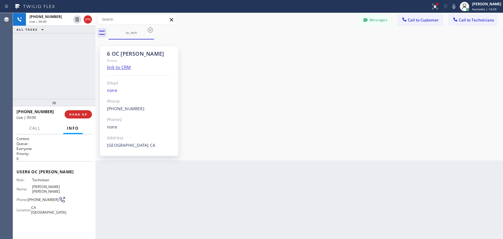
scroll to position [2578, 0]
click at [82, 119] on div "[PHONE_NUMBER] Live | 00:00 HANG UP" at bounding box center [54, 114] width 75 height 15
click at [82, 117] on button "HANG UP" at bounding box center [78, 114] width 27 height 8
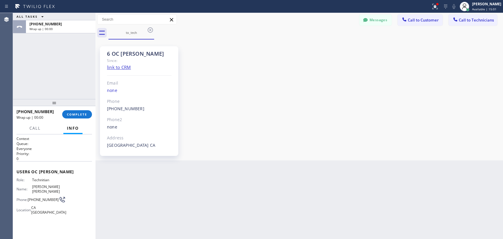
drag, startPoint x: 494, startPoint y: 20, endPoint x: 412, endPoint y: 34, distance: 84.1
click at [494, 20] on button "Call to Technicians" at bounding box center [473, 19] width 49 height 11
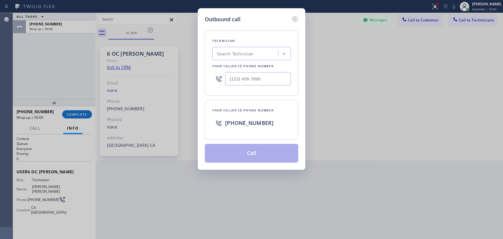
click at [176, 75] on div "Outbound call Technician Search Technician Your caller id phone number Your cal…" at bounding box center [251, 119] width 503 height 239
click at [247, 50] on div "Search Technician" at bounding box center [235, 53] width 37 height 7
click at [296, 19] on icon at bounding box center [294, 19] width 7 height 7
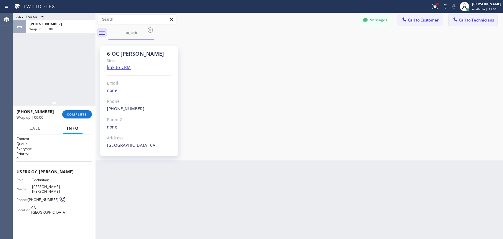
click at [464, 19] on span "Call to Technicians" at bounding box center [476, 19] width 35 height 5
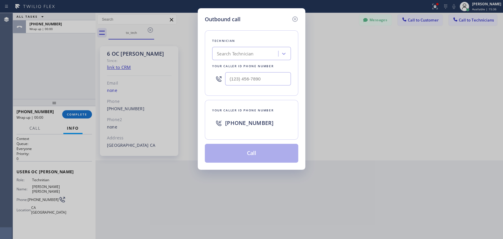
drag, startPoint x: 292, startPoint y: 46, endPoint x: 279, endPoint y: 47, distance: 12.7
click at [283, 48] on div "Technician Search Technician Your caller id phone number" at bounding box center [251, 62] width 93 height 65
drag, startPoint x: 262, startPoint y: 49, endPoint x: 254, endPoint y: 49, distance: 8.6
click at [259, 49] on div "Search Technician" at bounding box center [251, 53] width 79 height 13
click at [295, 17] on icon at bounding box center [294, 19] width 7 height 7
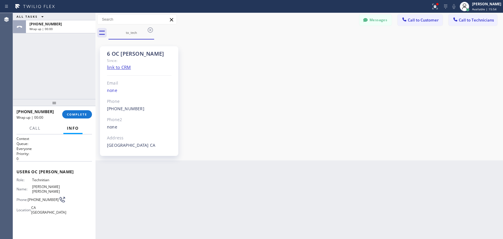
drag, startPoint x: 83, startPoint y: 115, endPoint x: 80, endPoint y: 108, distance: 7.3
click at [83, 115] on span "COMPLETE" at bounding box center [77, 114] width 20 height 4
drag, startPoint x: 79, startPoint y: 102, endPoint x: 128, endPoint y: 90, distance: 50.7
click at [83, 101] on div at bounding box center [54, 102] width 83 height 7
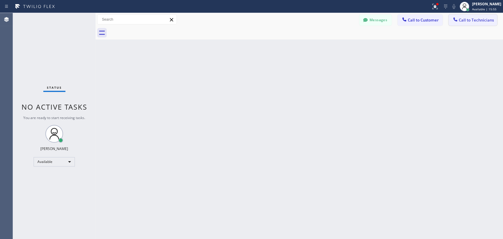
click at [456, 18] on icon at bounding box center [455, 20] width 6 height 6
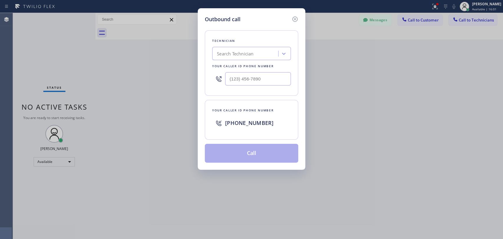
drag, startPoint x: 268, startPoint y: 56, endPoint x: 288, endPoint y: 21, distance: 40.6
click at [268, 57] on div "Search Technician" at bounding box center [246, 54] width 64 height 10
click at [292, 14] on div "Outbound call Technician option [PERSON_NAME] [PERSON_NAME], selected. 0 result…" at bounding box center [252, 88] width 108 height 161
click at [296, 20] on icon at bounding box center [294, 19] width 7 height 7
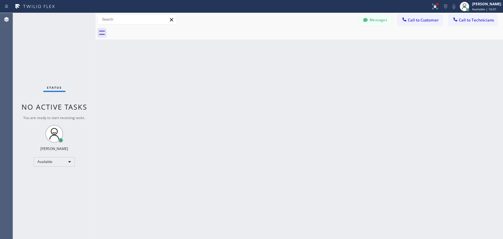
drag, startPoint x: 440, startPoint y: 20, endPoint x: 432, endPoint y: 19, distance: 8.3
click at [441, 20] on button "Call to Customer" at bounding box center [420, 19] width 45 height 11
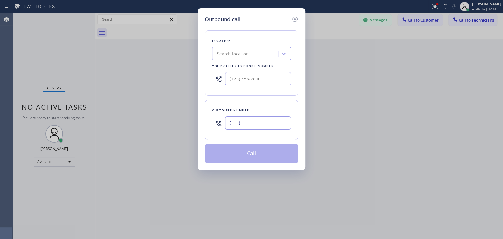
click at [250, 121] on input "(___) ___-____" at bounding box center [258, 122] width 66 height 13
paste input "562) 221-1926"
type input "[PHONE_NUMBER]"
click at [254, 51] on div "Search location" at bounding box center [246, 54] width 64 height 10
paste input "Home Alliance"
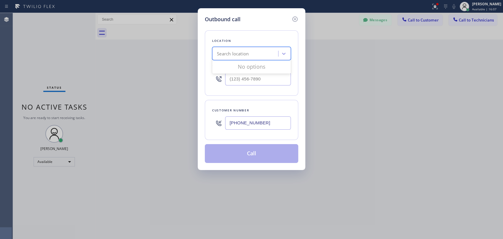
type input "Home Alliance"
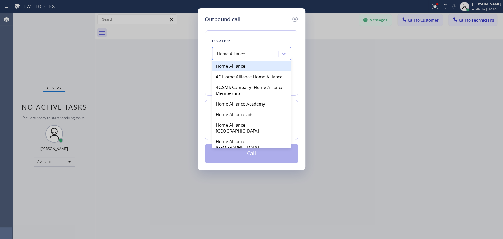
click at [240, 63] on div "Home Alliance" at bounding box center [251, 66] width 79 height 11
type input "[PHONE_NUMBER]"
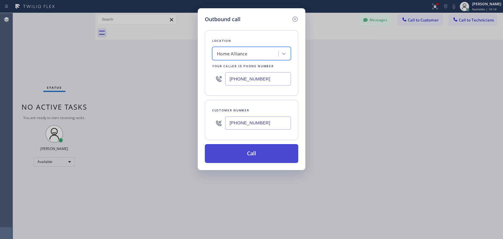
click at [225, 154] on button "Call" at bounding box center [251, 153] width 93 height 19
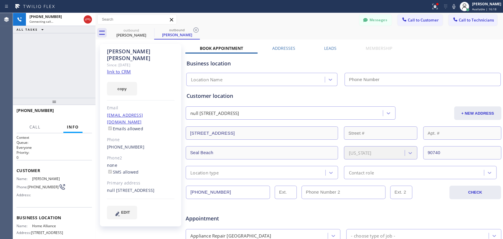
type input "[PHONE_NUMBER]"
click at [71, 56] on div "[PHONE_NUMBER] Connecting call… ALL TASKS ALL TASKS ACTIVE TASKS TASKS IN WRAP …" at bounding box center [54, 55] width 83 height 85
click at [106, 48] on div "[PERSON_NAME] Since: [DATE] link to CRM copy Email [EMAIL_ADDRESS][DOMAIN_NAME]…" at bounding box center [140, 135] width 81 height 182
click at [107, 48] on div "[PERSON_NAME] Since: [DATE] link to CRM copy Email [EMAIL_ADDRESS][DOMAIN_NAME]…" at bounding box center [140, 135] width 81 height 182
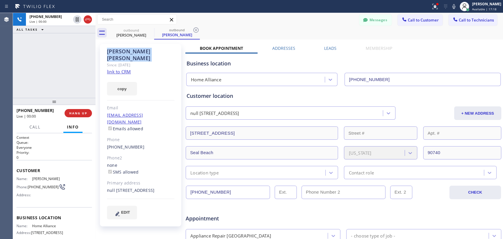
click at [108, 48] on div "[PERSON_NAME]" at bounding box center [140, 55] width 67 height 14
drag, startPoint x: 75, startPoint y: 111, endPoint x: 65, endPoint y: 109, distance: 10.7
click at [75, 110] on button "HANG UP" at bounding box center [78, 113] width 27 height 8
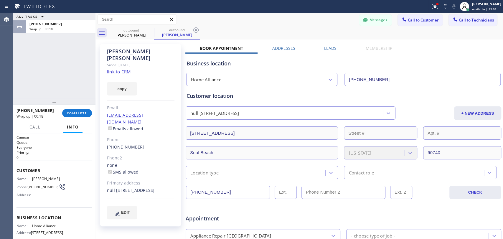
click at [75, 105] on div at bounding box center [54, 101] width 83 height 7
click at [75, 112] on span "COMPLETE" at bounding box center [77, 114] width 20 height 4
click at [71, 86] on div "ALL TASKS ALL TASKS ACTIVE TASKS TASKS IN WRAP UP [PHONE_NUMBER] Wrap up | 00:19" at bounding box center [54, 55] width 83 height 85
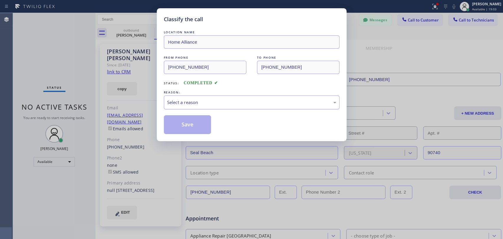
click at [203, 100] on div "Select a reason" at bounding box center [251, 102] width 169 height 7
click at [197, 127] on button "Save" at bounding box center [187, 124] width 47 height 19
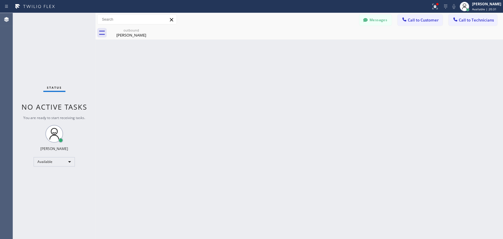
click at [342, 89] on div "Back to Dashboard Change Sender ID Customers Technicians ST Shruti Tournatory […" at bounding box center [299, 126] width 408 height 226
click at [374, 22] on button "Messages" at bounding box center [375, 19] width 32 height 11
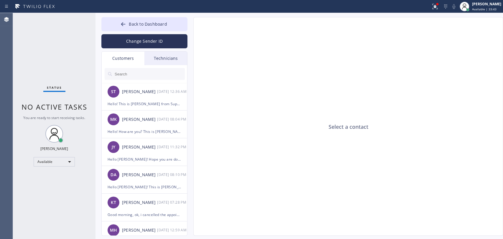
click at [160, 68] on input "text" at bounding box center [149, 74] width 71 height 12
click at [160, 66] on div at bounding box center [145, 74] width 86 height 18
click at [154, 28] on button "Back to Dashboard" at bounding box center [144, 24] width 86 height 14
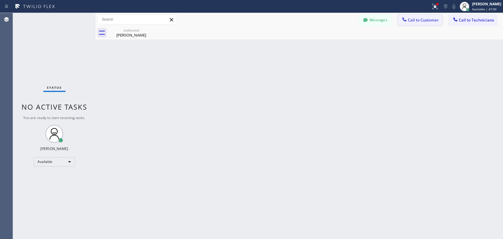
click at [422, 23] on button "Call to Customer" at bounding box center [420, 19] width 45 height 11
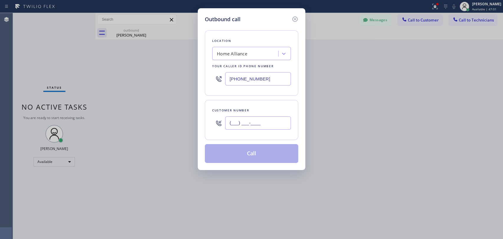
click at [238, 118] on input "(___) ___-____" at bounding box center [258, 122] width 66 height 13
paste input "310) 658-2791"
type input "[PHONE_NUMBER]"
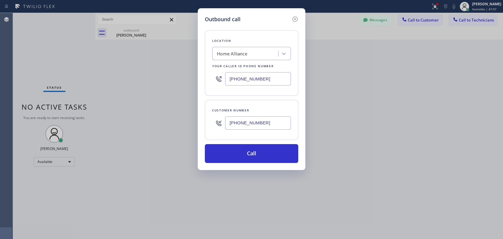
click at [231, 55] on div "Home Alliance" at bounding box center [232, 53] width 30 height 7
paste input "5 Star Appliance Repair"
type input "5 Star Appliance Repair"
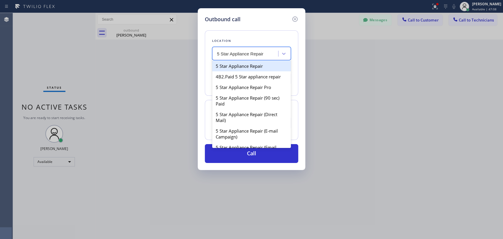
click at [237, 65] on div "5 Star Appliance Repair" at bounding box center [251, 66] width 79 height 11
type input "[PHONE_NUMBER]"
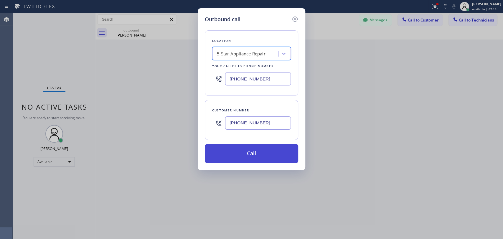
click at [255, 156] on button "Call" at bounding box center [251, 153] width 93 height 19
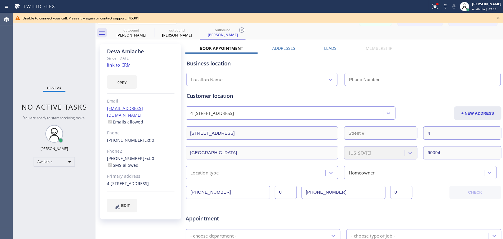
type input "[PHONE_NUMBER]"
click at [497, 18] on icon at bounding box center [498, 17] width 7 height 7
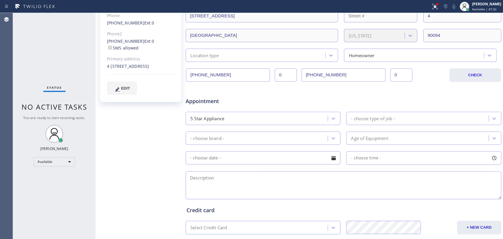
scroll to position [131, 0]
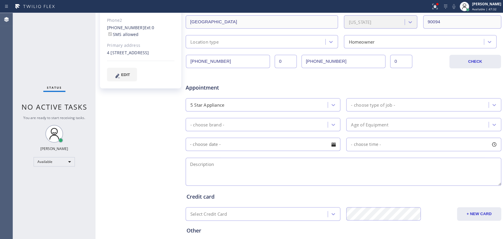
click at [225, 183] on textarea at bounding box center [344, 172] width 316 height 28
click at [223, 159] on textarea "can u please chechk the email and confirm that the job was done once you have a…" at bounding box center [344, 172] width 316 height 28
click at [224, 166] on textarea "can u please chechk the email and confirm that the job was done once you have a…" at bounding box center [344, 172] width 316 height 28
click at [188, 163] on textarea "can u please check the email and confirm that the job was done once you have a …" at bounding box center [344, 172] width 316 height 28
type textarea "Bank sent you an email letter can u please check the email and confirm that the…"
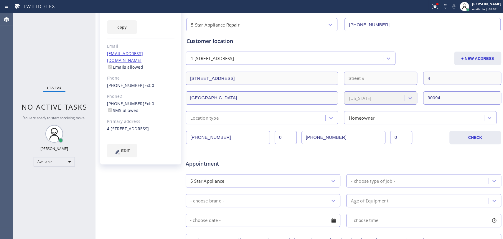
scroll to position [0, 0]
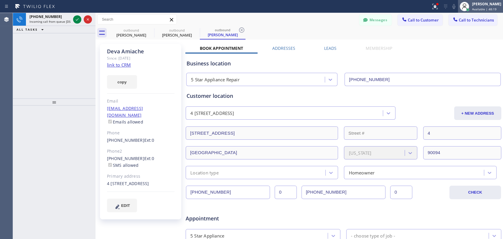
click at [473, 8] on span "Available | 48:19" at bounding box center [484, 9] width 24 height 4
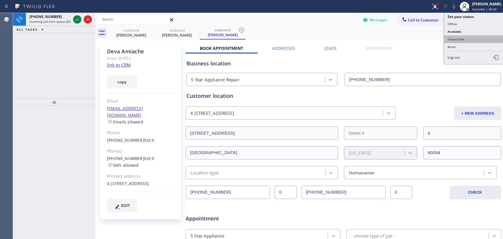
click at [459, 40] on button "Unavailable" at bounding box center [473, 39] width 59 height 8
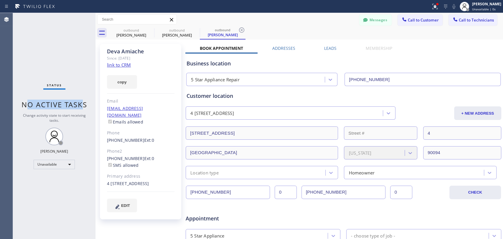
drag, startPoint x: 30, startPoint y: 108, endPoint x: 83, endPoint y: 110, distance: 53.1
click at [83, 110] on div "Status No active tasks Change activity state to start receiving tasks. [PERSON_…" at bounding box center [54, 126] width 83 height 226
drag, startPoint x: 75, startPoint y: 109, endPoint x: 45, endPoint y: 108, distance: 30.7
click at [45, 109] on div "Status No active tasks Change activity state to start receiving tasks. [PERSON_…" at bounding box center [54, 126] width 83 height 226
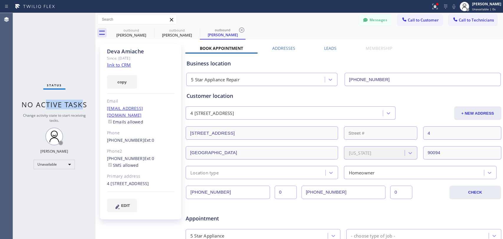
click at [45, 108] on span "No active tasks" at bounding box center [55, 105] width 66 height 10
drag, startPoint x: 221, startPoint y: 95, endPoint x: 191, endPoint y: 95, distance: 30.4
click at [191, 95] on div "Customer location" at bounding box center [344, 96] width 314 height 8
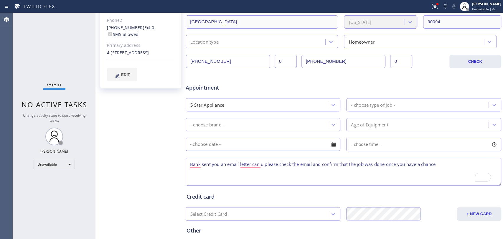
scroll to position [98, 0]
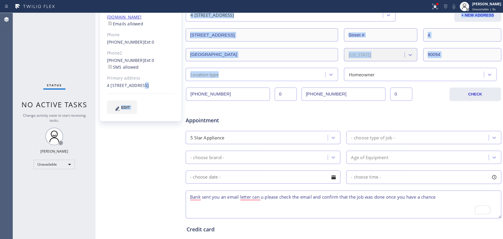
drag, startPoint x: 138, startPoint y: 78, endPoint x: 210, endPoint y: 80, distance: 72.5
click at [217, 78] on div "Deva Amiache Since: 20 may 2020 link to CRM copy Email devaamiache@gmail.com Em…" at bounding box center [299, 134] width 405 height 382
click at [60, 163] on div "Unavailable" at bounding box center [54, 164] width 41 height 9
click at [61, 179] on li "Available" at bounding box center [54, 179] width 40 height 7
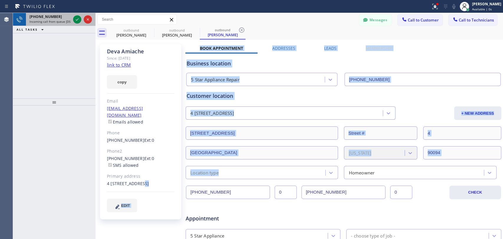
click at [55, 20] on span "Incoming call from queue [DSRs]" at bounding box center [51, 21] width 45 height 4
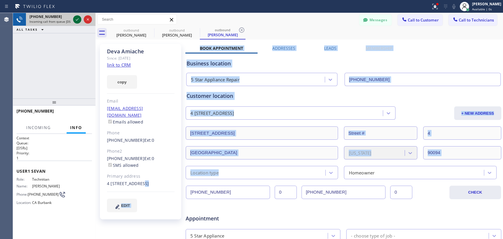
click at [75, 19] on icon at bounding box center [77, 19] width 7 height 7
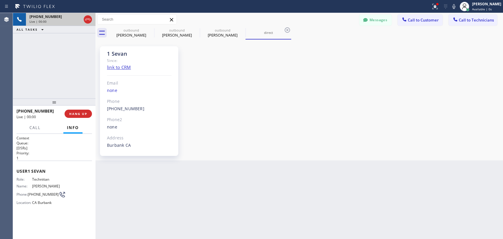
scroll to position [1768, 0]
drag, startPoint x: 74, startPoint y: 118, endPoint x: 75, endPoint y: 114, distance: 4.3
click at [75, 114] on div "+18184800219 Live | 03:31 HANG UP" at bounding box center [54, 113] width 75 height 15
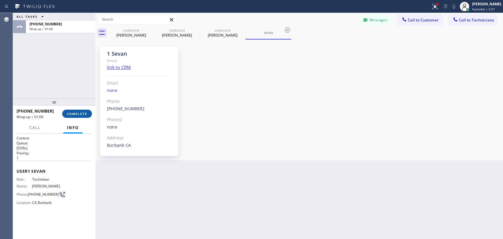
click at [77, 112] on span "COMPLETE" at bounding box center [77, 114] width 20 height 4
click at [57, 81] on div "ALL TASKS ALL TASKS ACTIVE TASKS TASKS IN WRAP UP +18184800219 Wrap up | 01:00" at bounding box center [54, 55] width 83 height 85
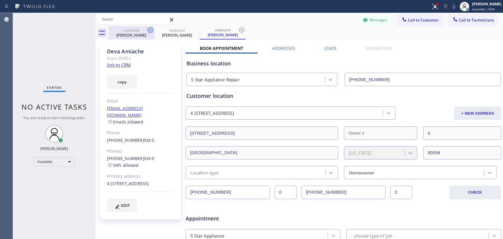
drag, startPoint x: 123, startPoint y: 36, endPoint x: 149, endPoint y: 31, distance: 25.8
click at [123, 36] on div "[PERSON_NAME]" at bounding box center [131, 34] width 44 height 5
click at [144, 31] on div "outbound" at bounding box center [131, 30] width 44 height 4
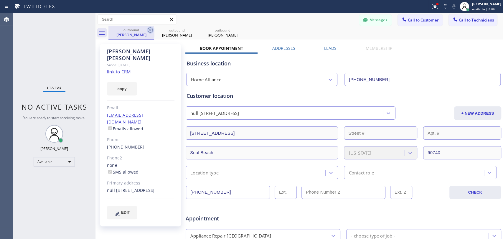
type input "[PHONE_NUMBER]"
click at [154, 31] on div "outbound Stefan Garner outbound Deva Amiache outbound Deva Amiache" at bounding box center [305, 32] width 395 height 13
click at [154, 31] on div at bounding box center [154, 32] width 0 height 9
click at [151, 30] on icon at bounding box center [150, 30] width 7 height 7
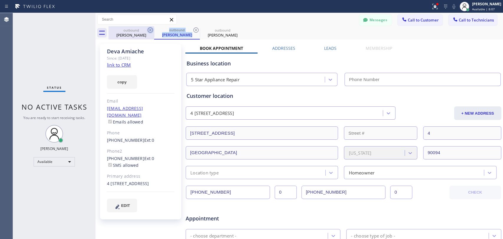
click at [151, 30] on icon at bounding box center [150, 30] width 7 height 7
click at [154, 30] on div "outbound Deva Amiache" at bounding box center [177, 32] width 46 height 13
type input "[PHONE_NUMBER]"
